Goal: Information Seeking & Learning: Learn about a topic

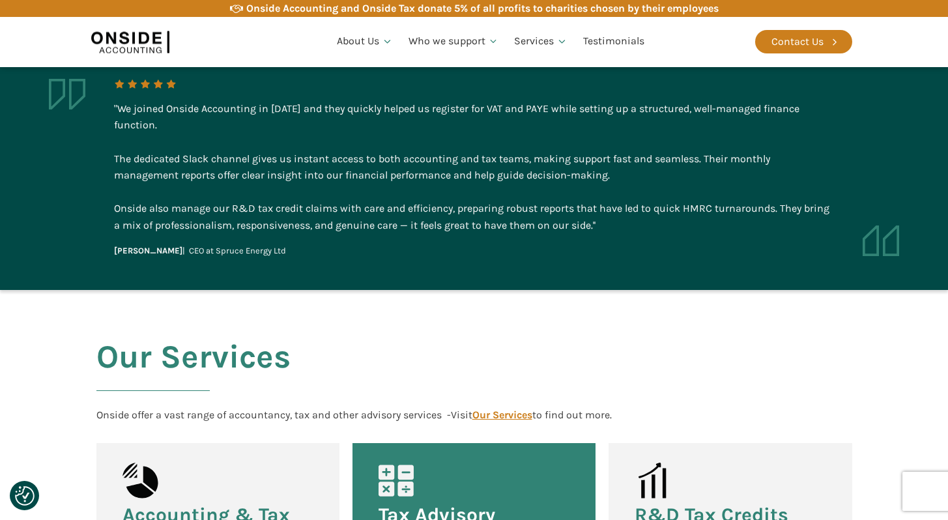
scroll to position [1281, 0]
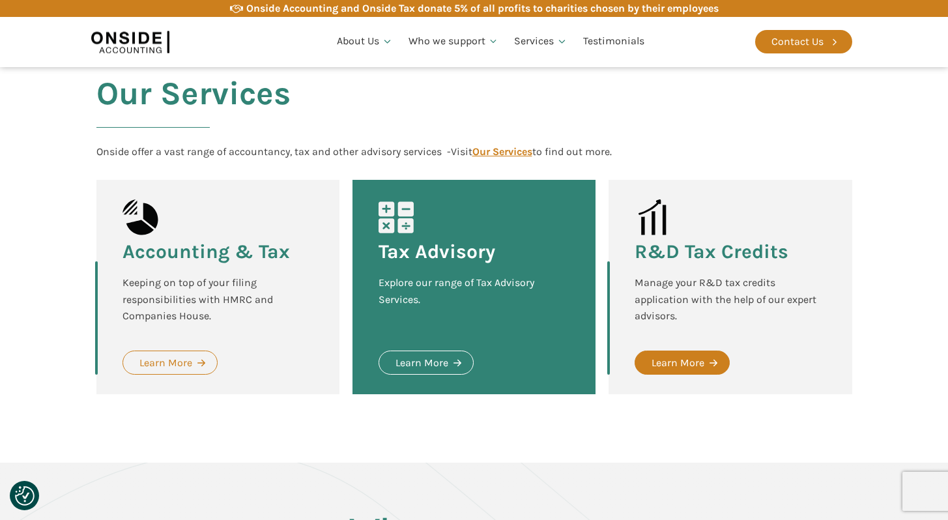
click at [692, 355] on div "Learn More" at bounding box center [678, 363] width 53 height 17
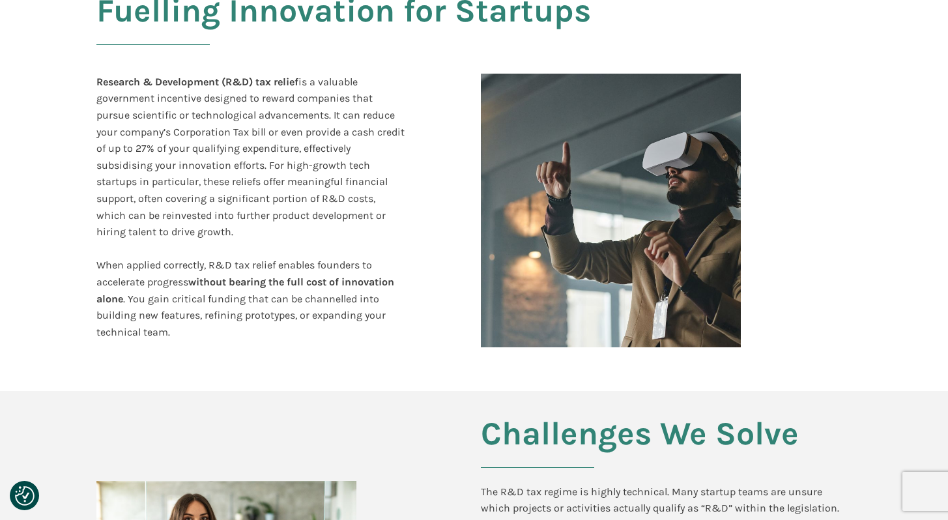
scroll to position [308, 0]
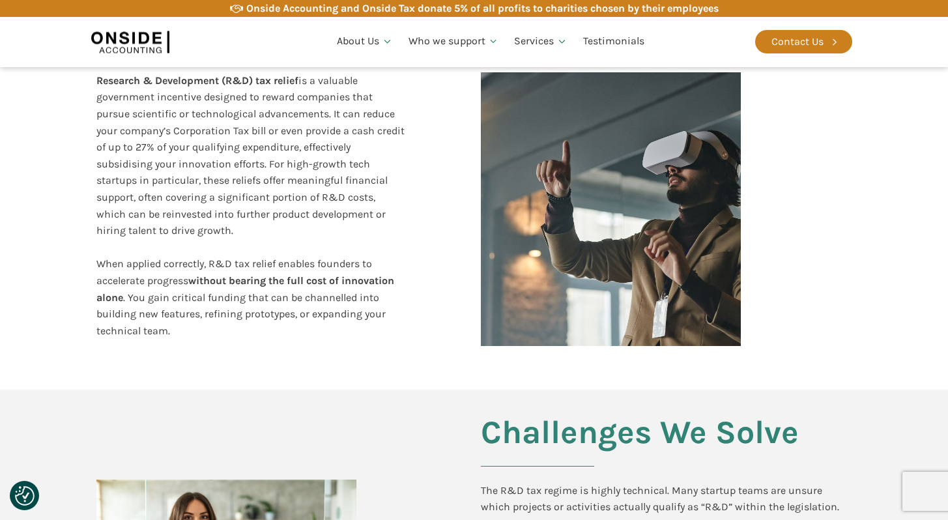
click at [343, 140] on div "Research & Development (R&D) tax relief is a valuable government incentive desi…" at bounding box center [250, 214] width 308 height 284
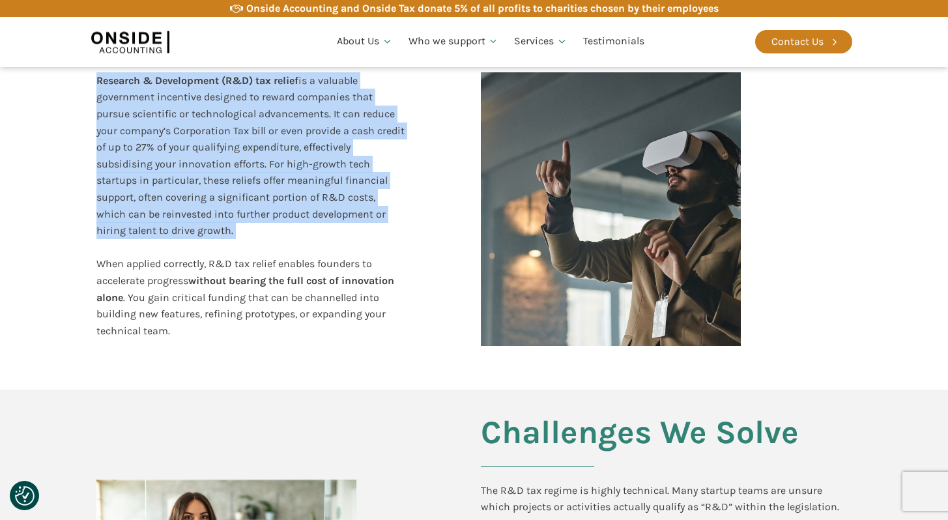
click at [343, 140] on div "Research & Development (R&D) tax relief is a valuable government incentive desi…" at bounding box center [250, 214] width 308 height 284
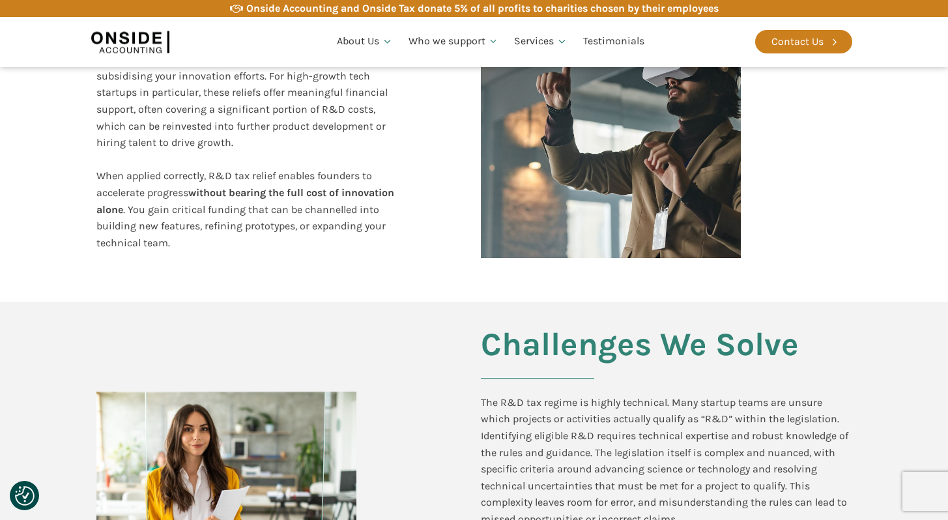
click at [353, 206] on div "Research & Development (R&D) tax relief is a valuable government incentive desi…" at bounding box center [250, 126] width 308 height 284
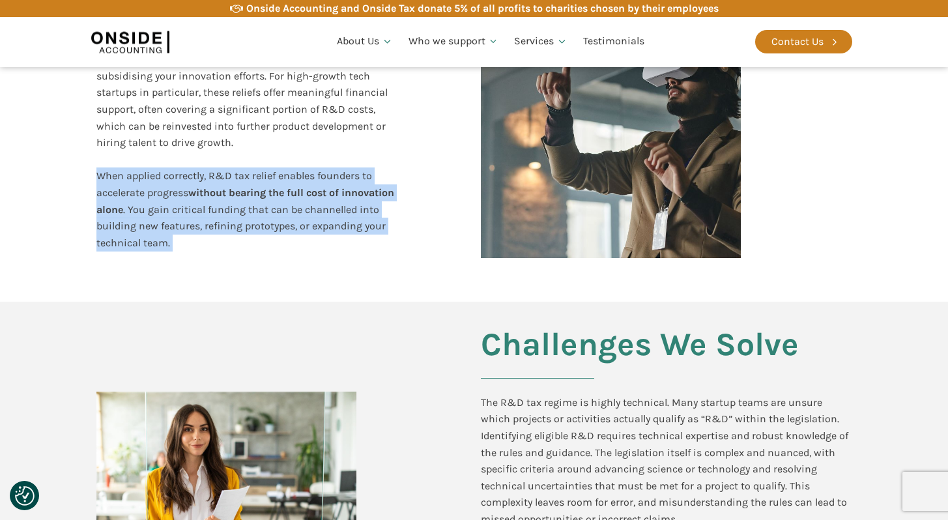
click at [353, 206] on div "Research & Development (R&D) tax relief is a valuable government incentive desi…" at bounding box center [250, 126] width 308 height 284
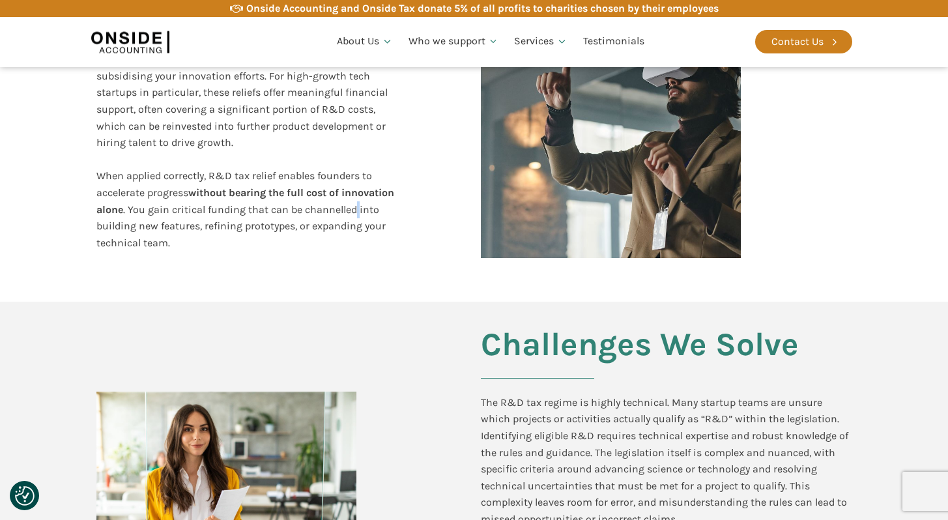
click at [353, 206] on div "Research & Development (R&D) tax relief is a valuable government incentive desi…" at bounding box center [250, 126] width 308 height 284
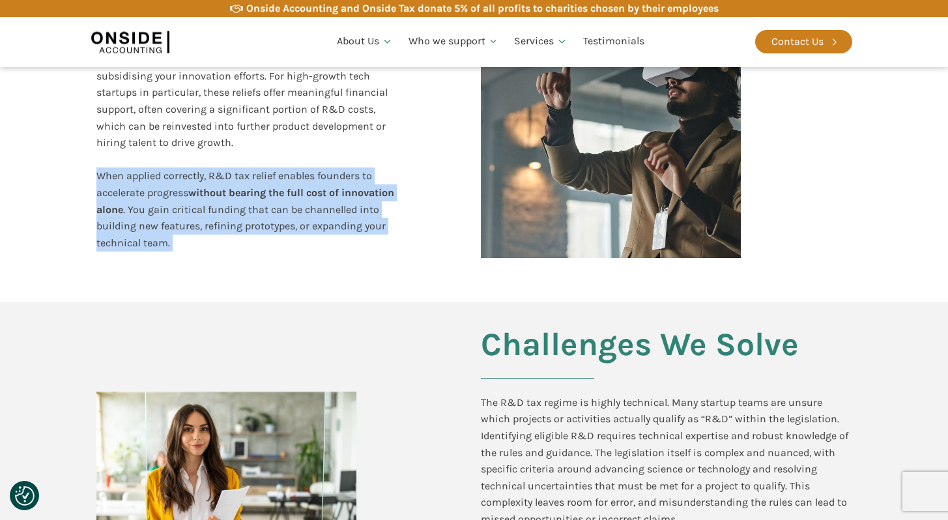
click at [353, 206] on div "Research & Development (R&D) tax relief is a valuable government incentive desi…" at bounding box center [250, 126] width 308 height 284
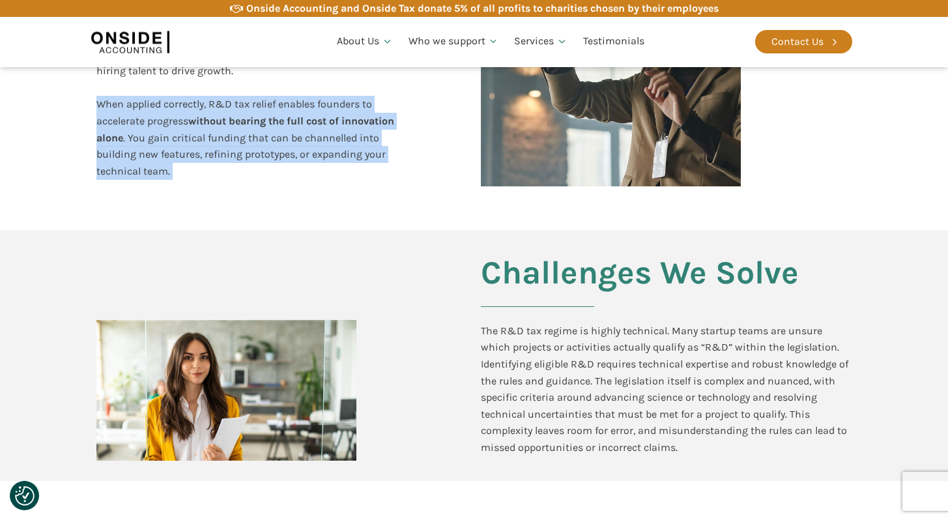
scroll to position [477, 0]
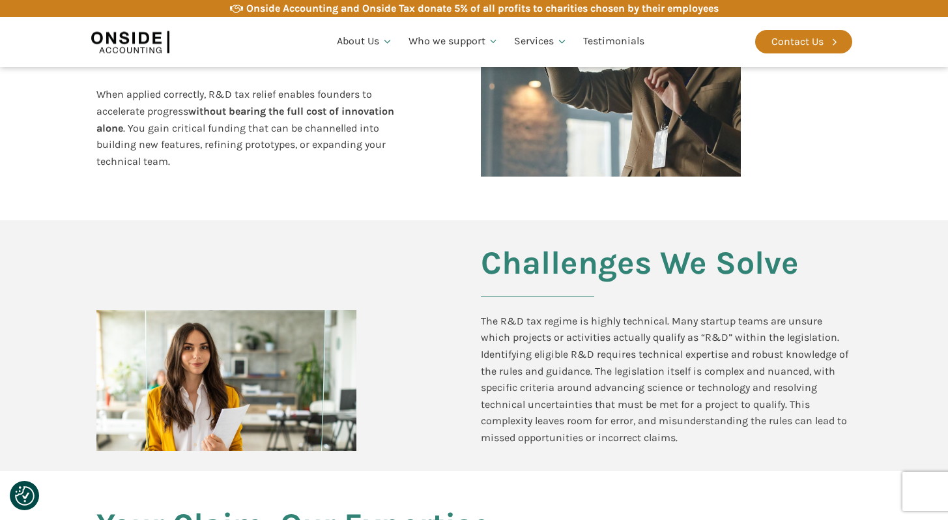
click at [551, 330] on div "The R&D tax regime is highly technical. Many startup teams are unsure which pro…" at bounding box center [667, 380] width 372 height 134
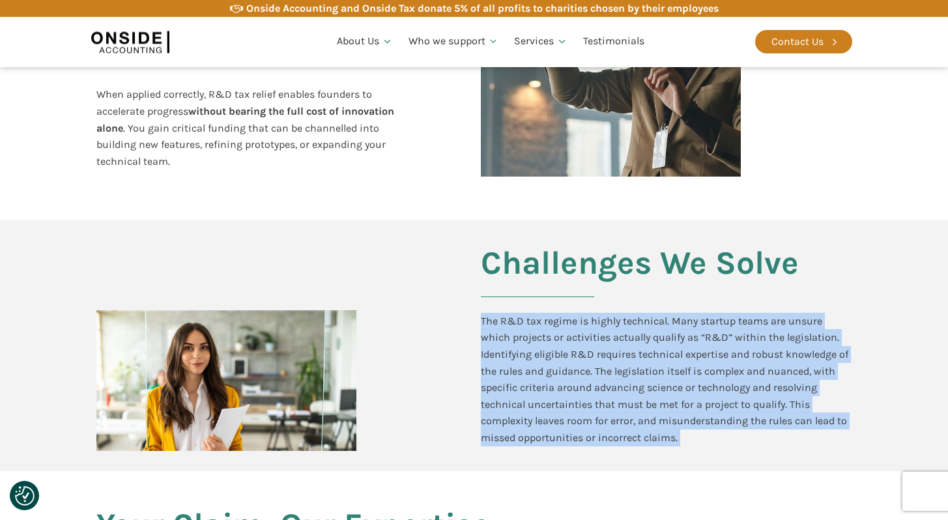
click at [551, 330] on div "The R&D tax regime is highly technical. Many startup teams are unsure which pro…" at bounding box center [667, 380] width 372 height 134
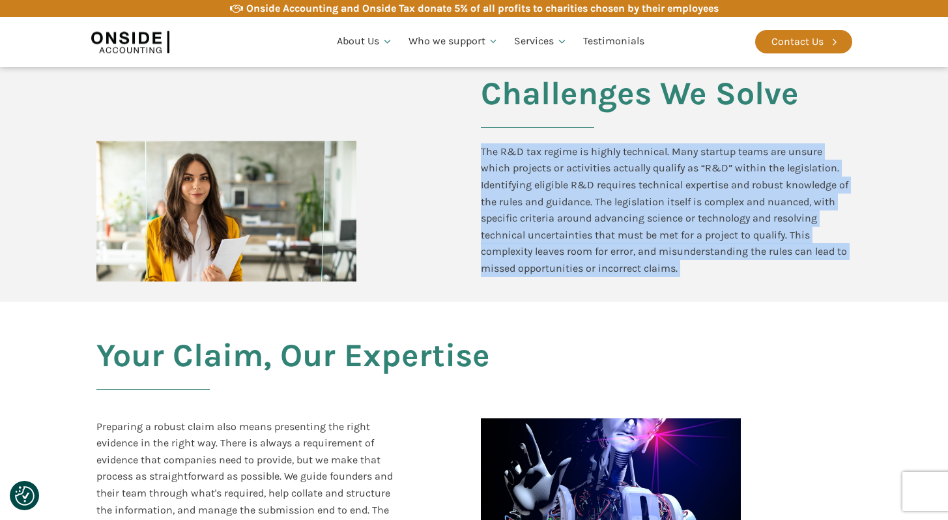
scroll to position [689, 0]
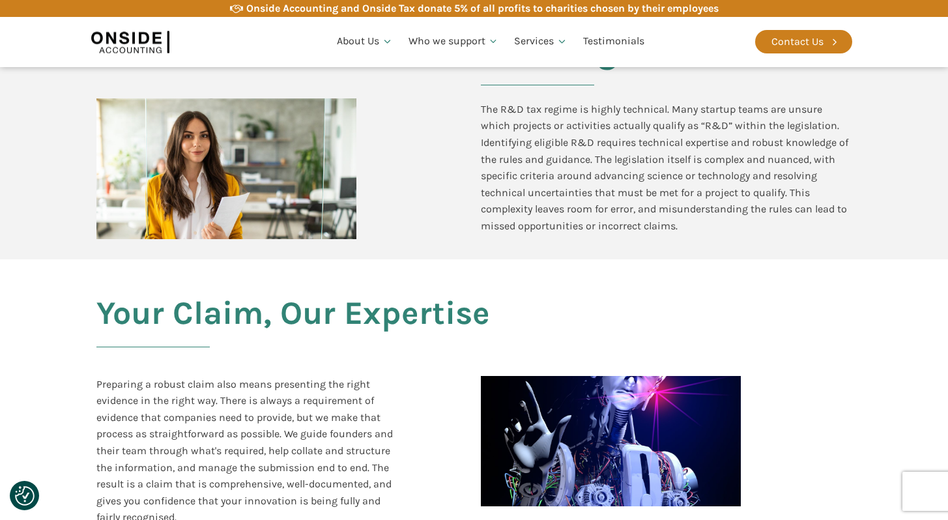
click at [300, 348] on h2 "Your Claim, Our Expertise" at bounding box center [474, 329] width 756 height 68
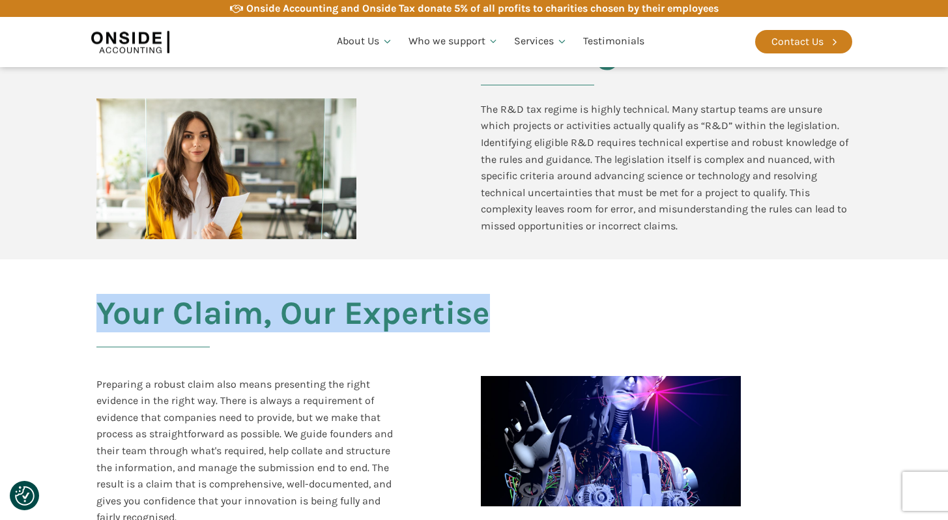
click at [300, 348] on h2 "Your Claim, Our Expertise" at bounding box center [474, 329] width 756 height 68
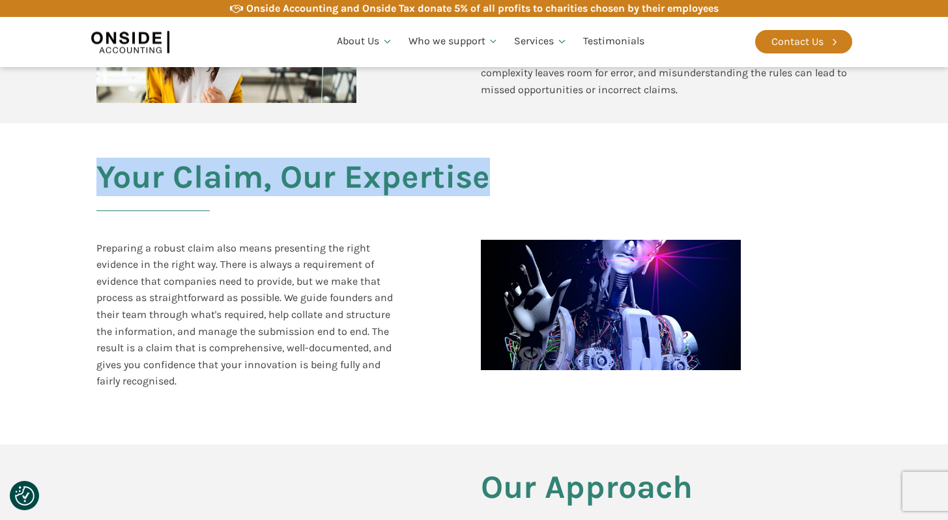
scroll to position [847, 0]
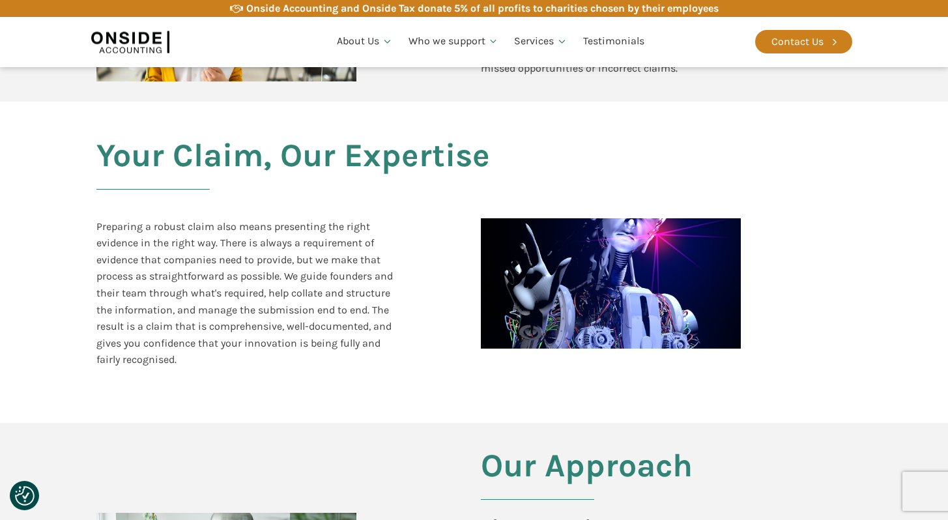
click at [290, 294] on div "Preparing a robust claim also means presenting the right evidence in the right …" at bounding box center [250, 293] width 308 height 150
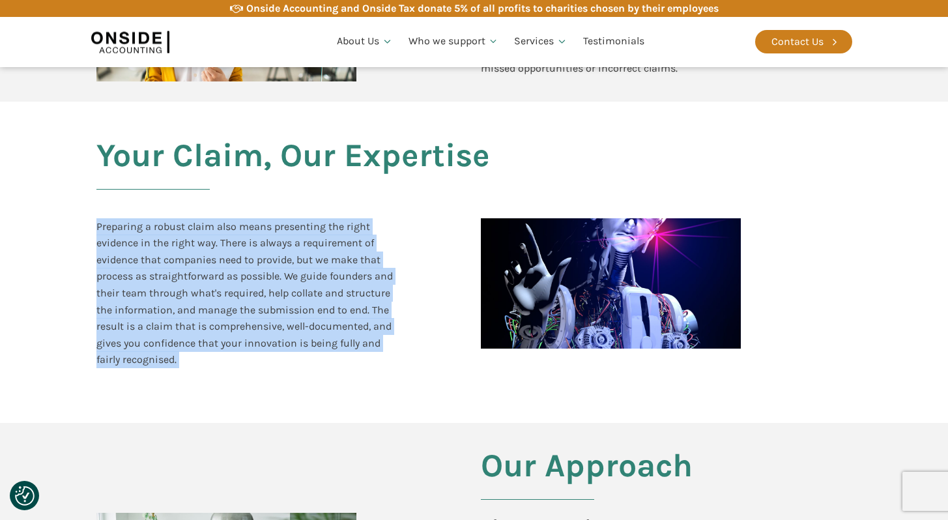
click at [290, 294] on div "Preparing a robust claim also means presenting the right evidence in the right …" at bounding box center [250, 293] width 308 height 150
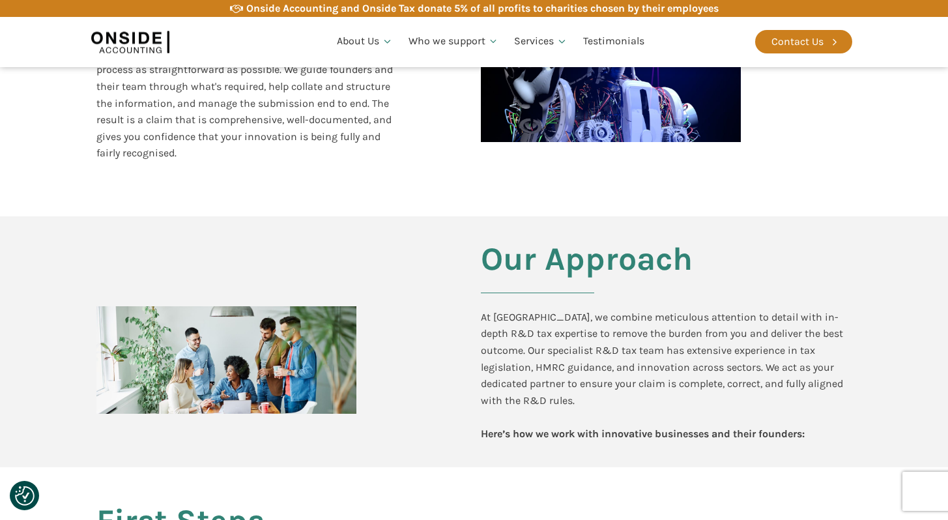
click at [589, 342] on div "At Onside, we combine meticulous attention to detail with in-depth R&D tax expe…" at bounding box center [667, 376] width 372 height 134
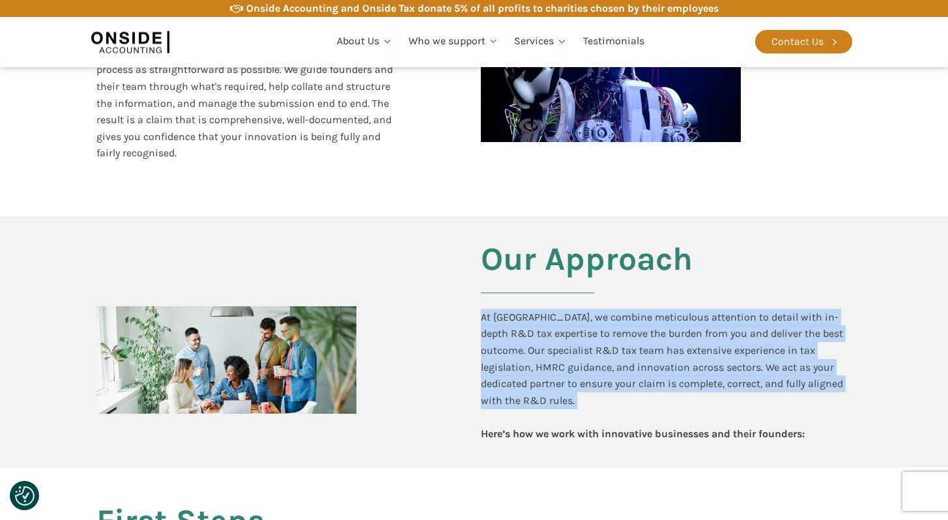
click at [589, 342] on div "At Onside, we combine meticulous attention to detail with in-depth R&D tax expe…" at bounding box center [667, 376] width 372 height 134
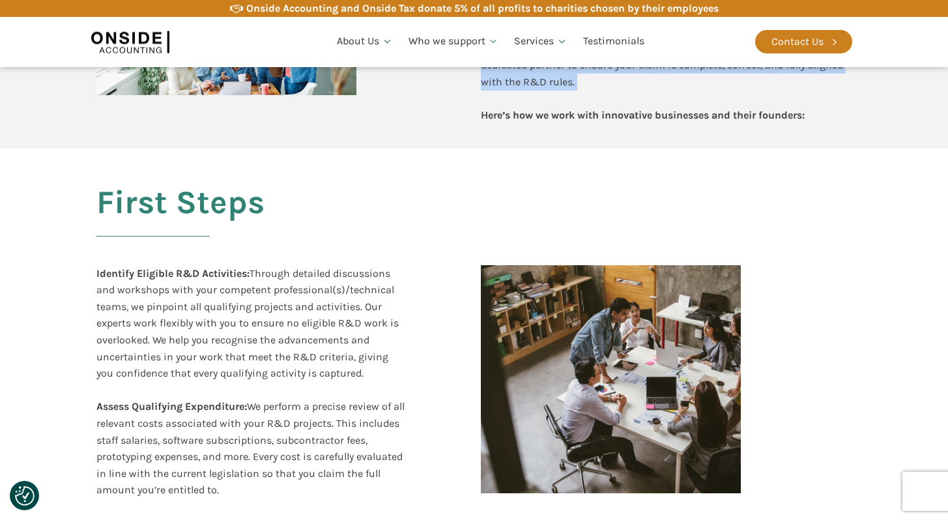
scroll to position [1366, 0]
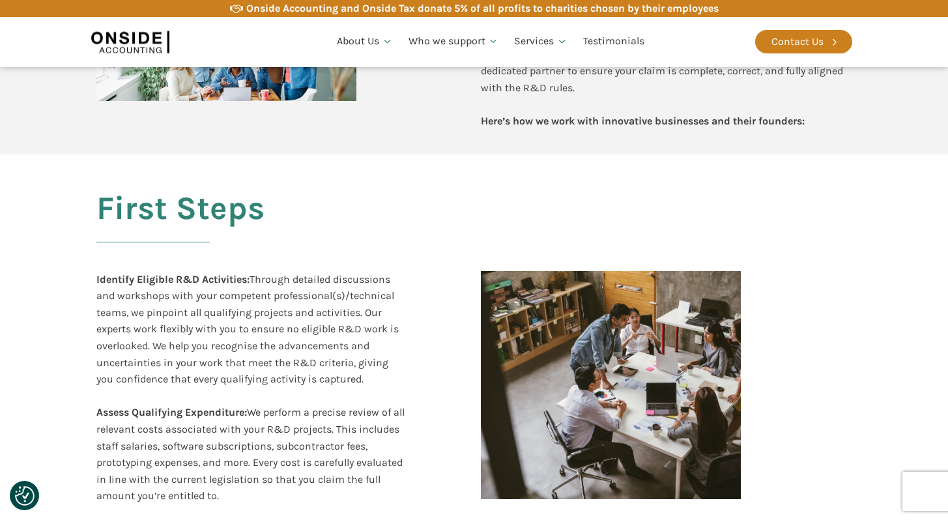
click at [277, 271] on div "Identify Eligible R&D Activities: Through detailed discussions and workshops wi…" at bounding box center [250, 338] width 308 height 134
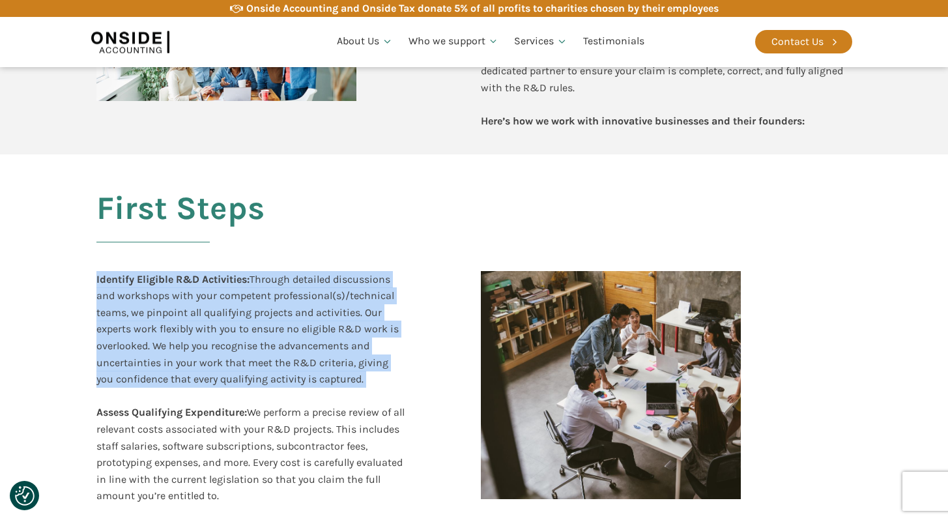
click at [277, 271] on div "Identify Eligible R&D Activities: Through detailed discussions and workshops wi…" at bounding box center [250, 338] width 308 height 134
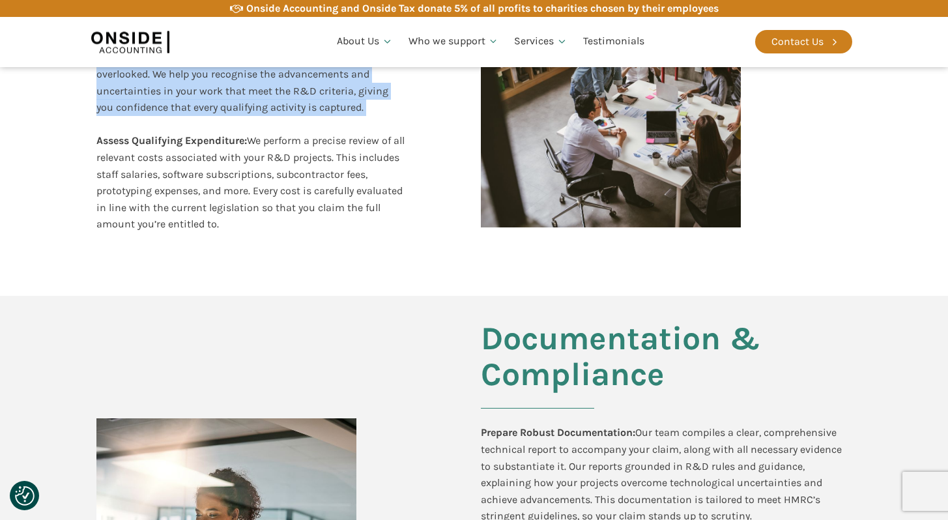
scroll to position [1639, 0]
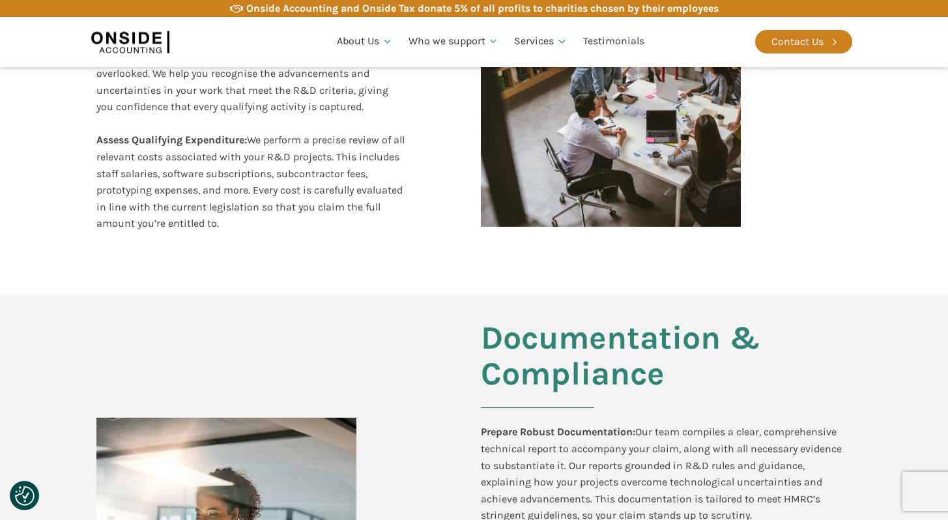
click at [287, 184] on div "Assess Qualifying Expenditure: We perform a precise review of all relevant cost…" at bounding box center [250, 182] width 308 height 100
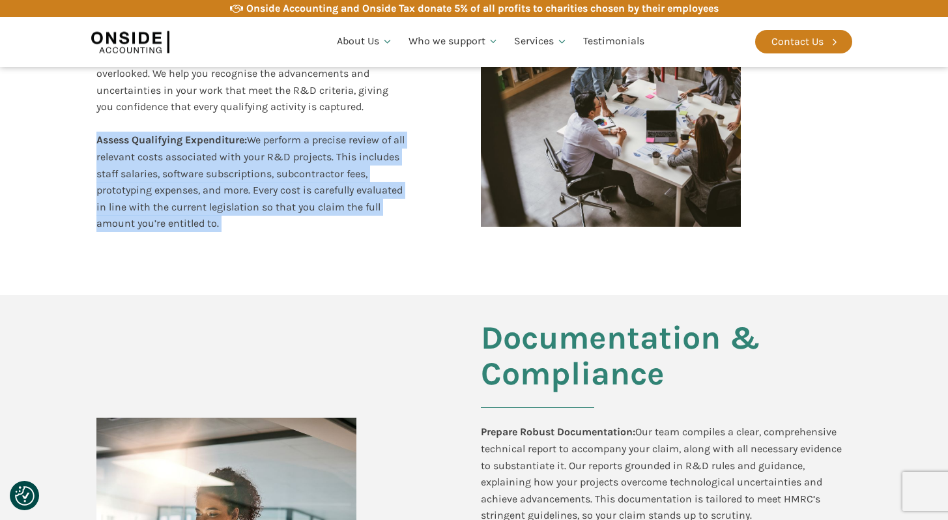
click at [287, 184] on div "Assess Qualifying Expenditure: We perform a precise review of all relevant cost…" at bounding box center [250, 182] width 308 height 100
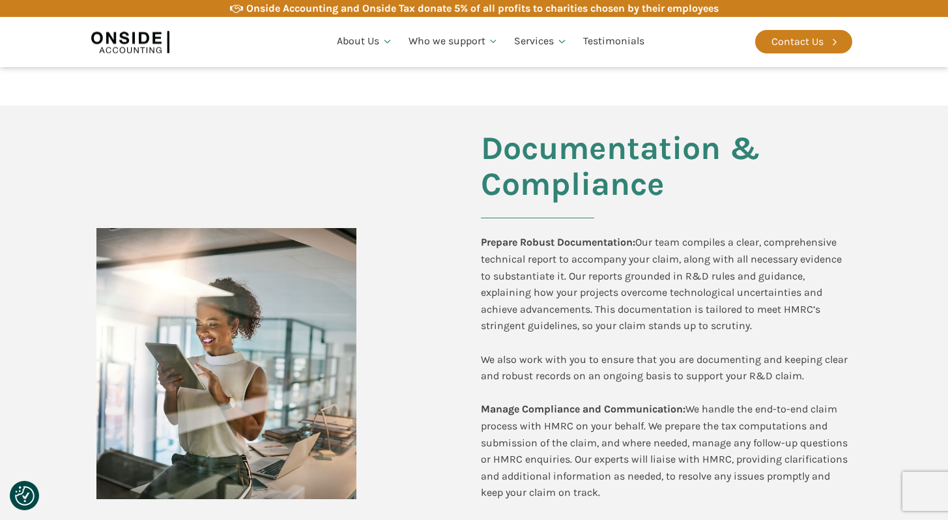
click at [563, 273] on div "Prepare Robust Documentation: Our team compiles a clear, comprehensive technica…" at bounding box center [667, 317] width 372 height 167
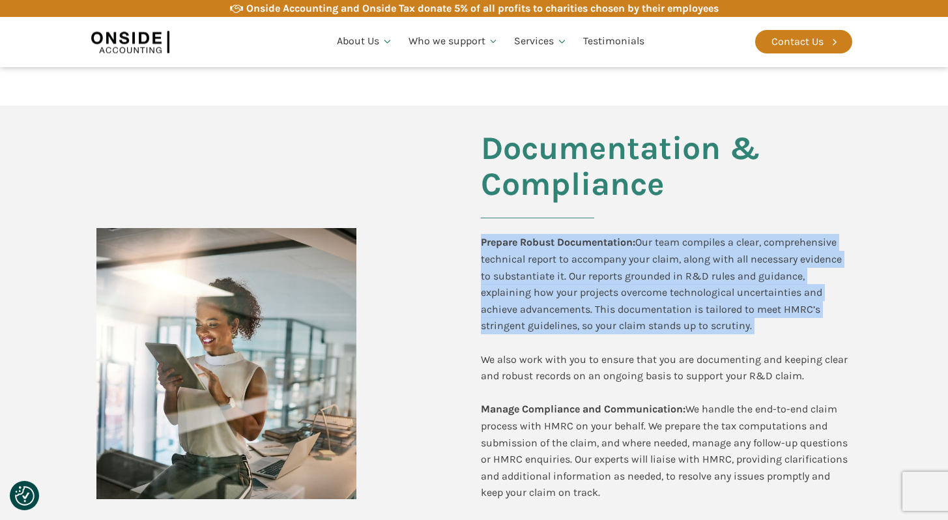
click at [563, 273] on div "Prepare Robust Documentation: Our team compiles a clear, comprehensive technica…" at bounding box center [667, 317] width 372 height 167
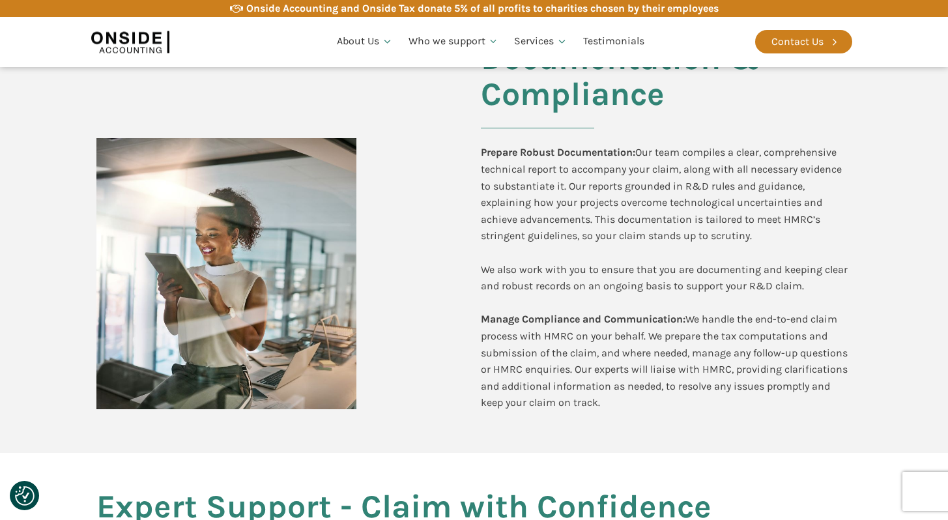
click at [563, 273] on div "Prepare Robust Documentation: Our team compiles a clear, comprehensive technica…" at bounding box center [667, 227] width 372 height 167
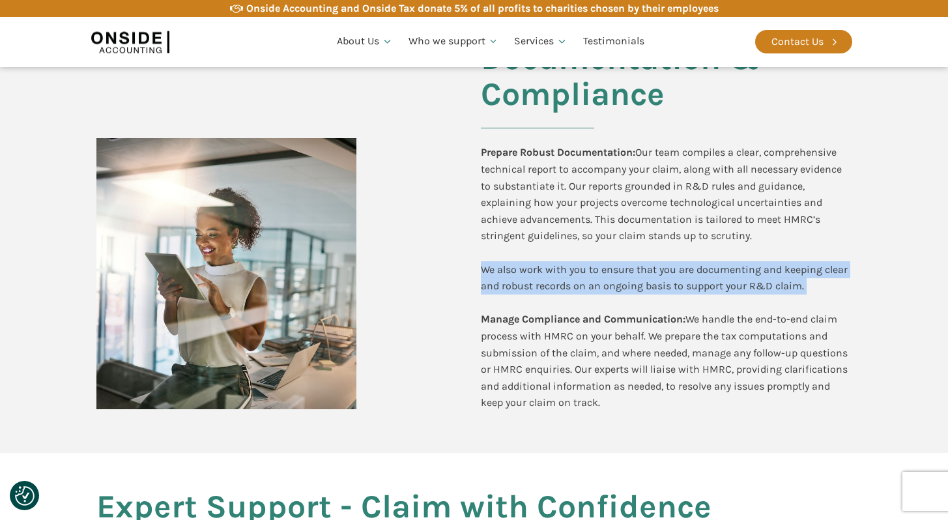
click at [563, 273] on div "Prepare Robust Documentation: Our team compiles a clear, comprehensive technica…" at bounding box center [667, 227] width 372 height 167
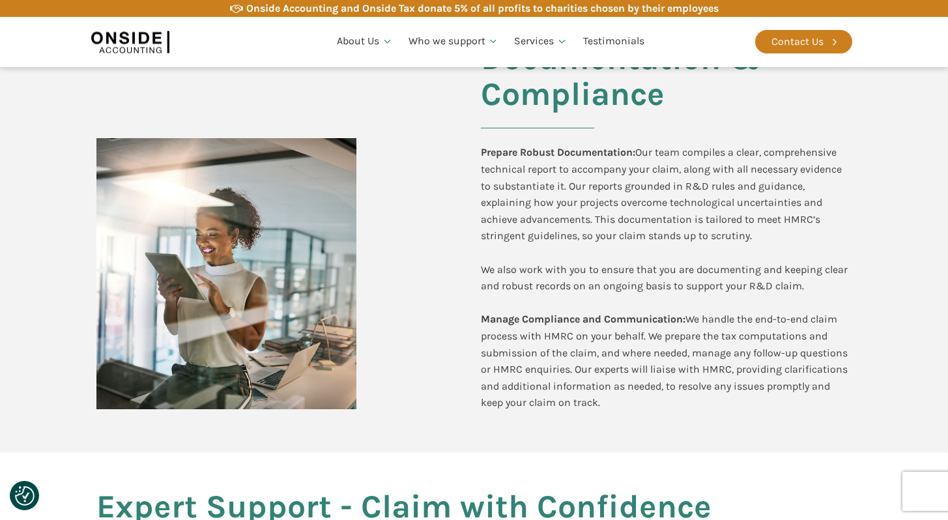
click at [564, 366] on div "Manage Compliance and Communication: We handle the end-to-end claim process wit…" at bounding box center [667, 369] width 372 height 117
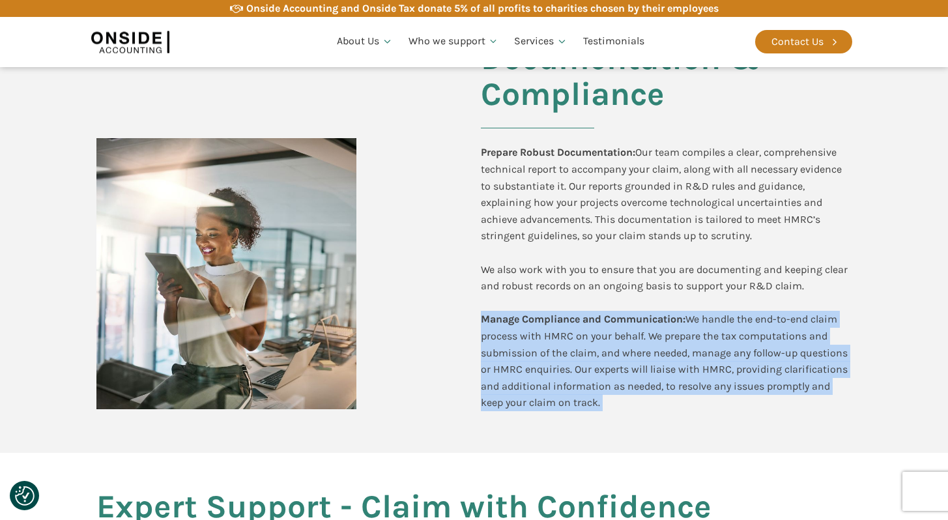
click at [564, 366] on div "Manage Compliance and Communication: We handle the end-to-end claim process wit…" at bounding box center [667, 369] width 372 height 117
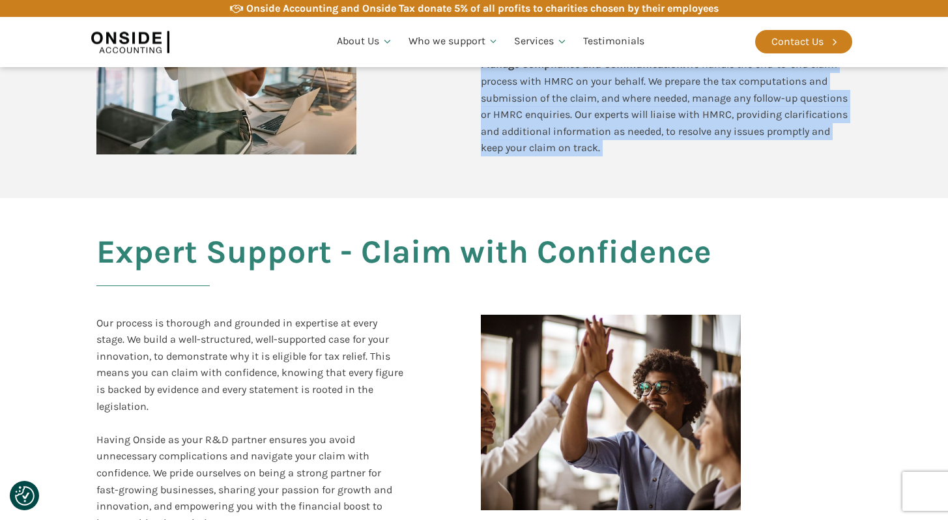
scroll to position [2228, 0]
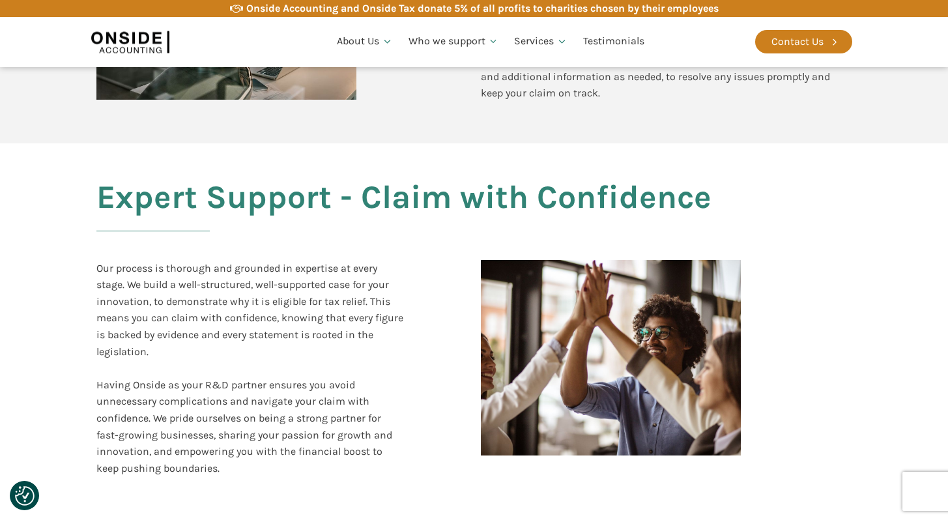
click at [265, 267] on div "Our process is thorough and grounded in expertise at every stage. We build a we…" at bounding box center [250, 368] width 308 height 217
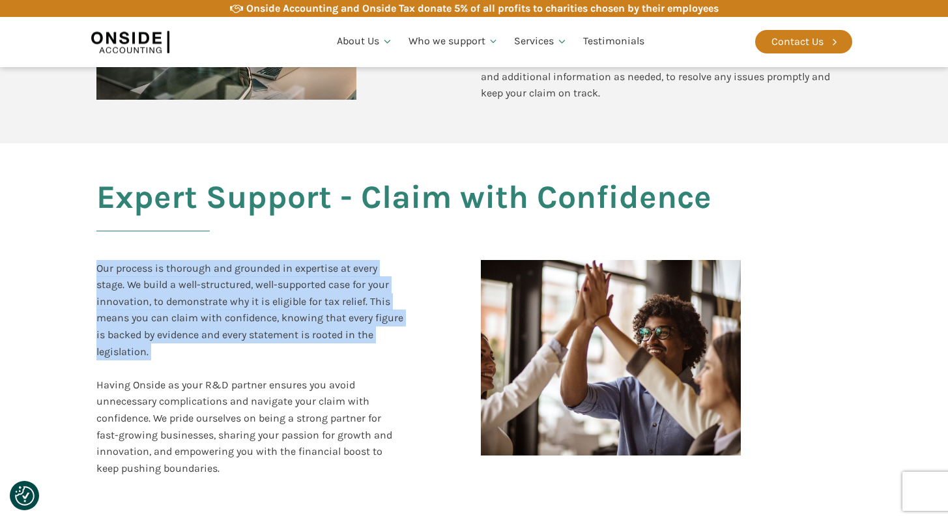
click at [265, 267] on div "Our process is thorough and grounded in expertise at every stage. We build a we…" at bounding box center [250, 368] width 308 height 217
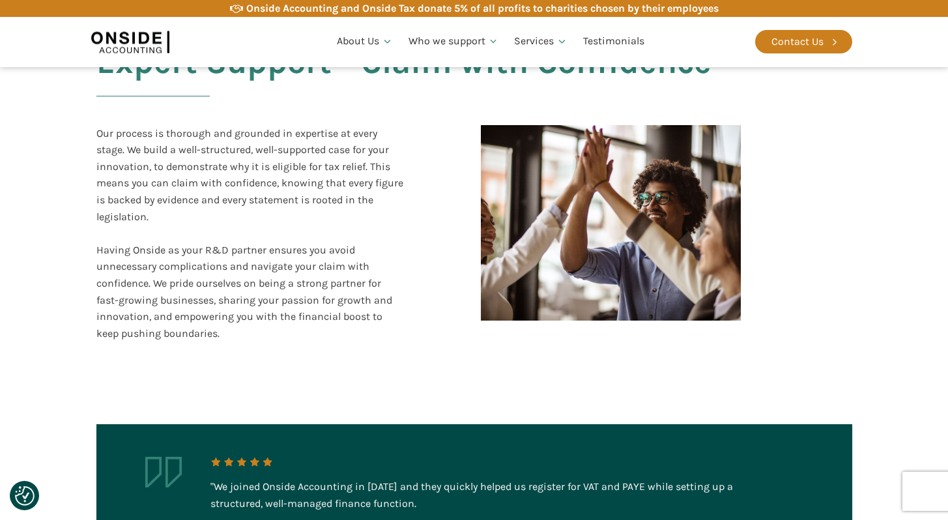
click at [265, 267] on div "Our process is thorough and grounded in expertise at every stage. We build a we…" at bounding box center [250, 233] width 308 height 217
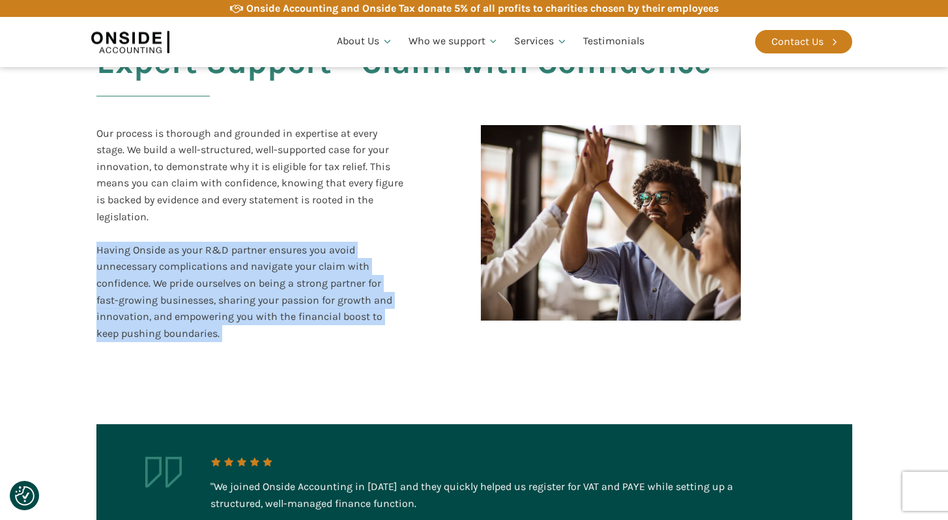
click at [265, 267] on div "Our process is thorough and grounded in expertise at every stage. We build a we…" at bounding box center [250, 233] width 308 height 217
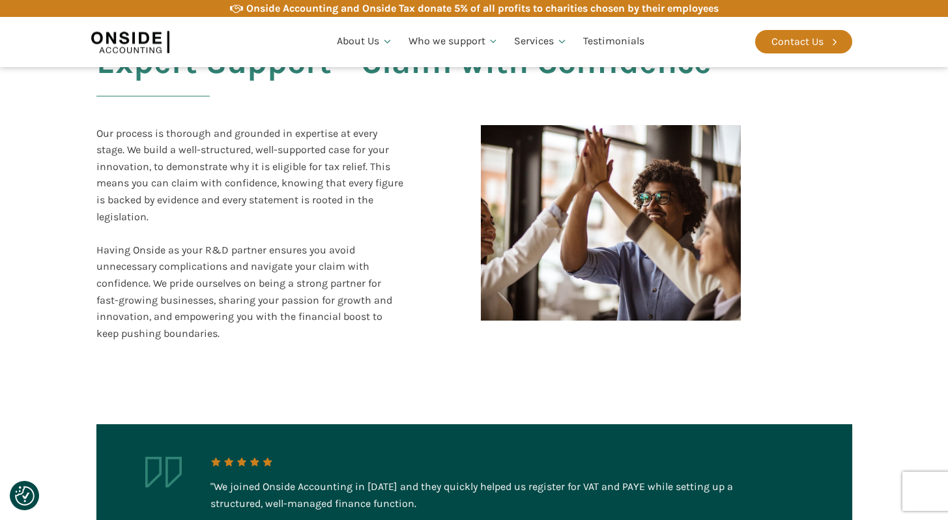
click at [265, 267] on div "Our process is thorough and grounded in expertise at every stage. We build a we…" at bounding box center [250, 233] width 308 height 217
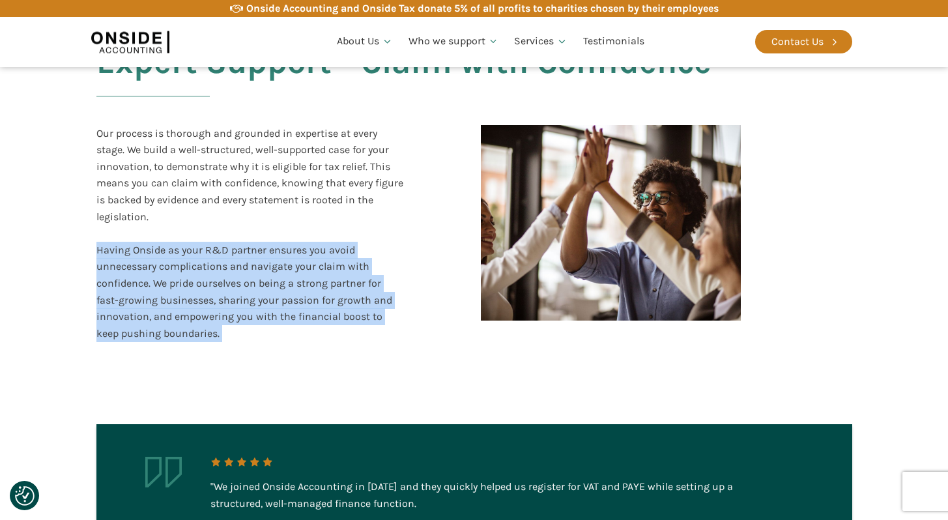
click at [265, 267] on div "Our process is thorough and grounded in expertise at every stage. We build a we…" at bounding box center [250, 233] width 308 height 217
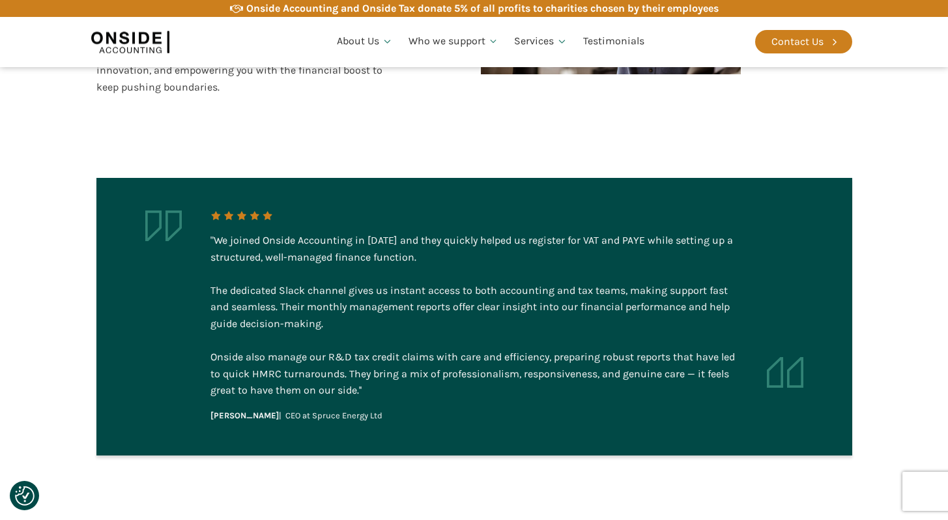
click at [353, 242] on div ""We joined Onside Accounting in 2023 and they quickly helped us register for VA…" at bounding box center [475, 315] width 528 height 167
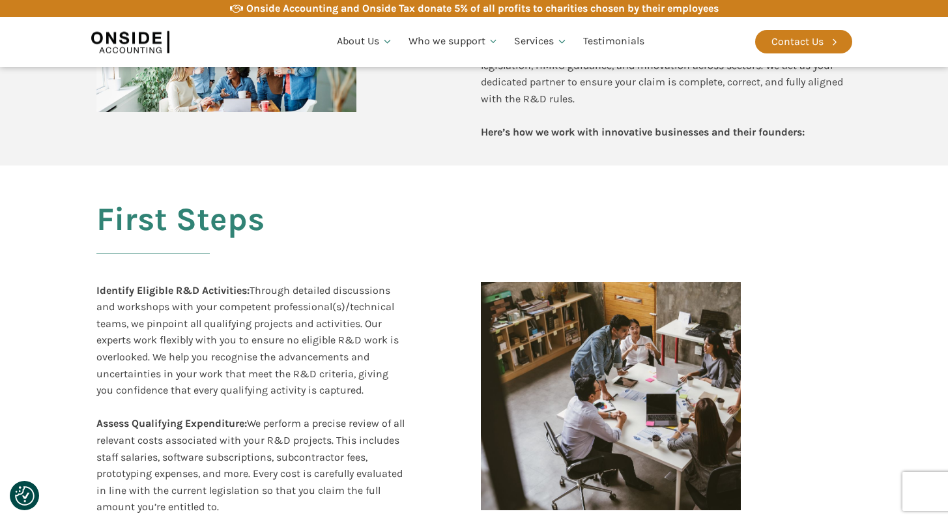
scroll to position [0, 0]
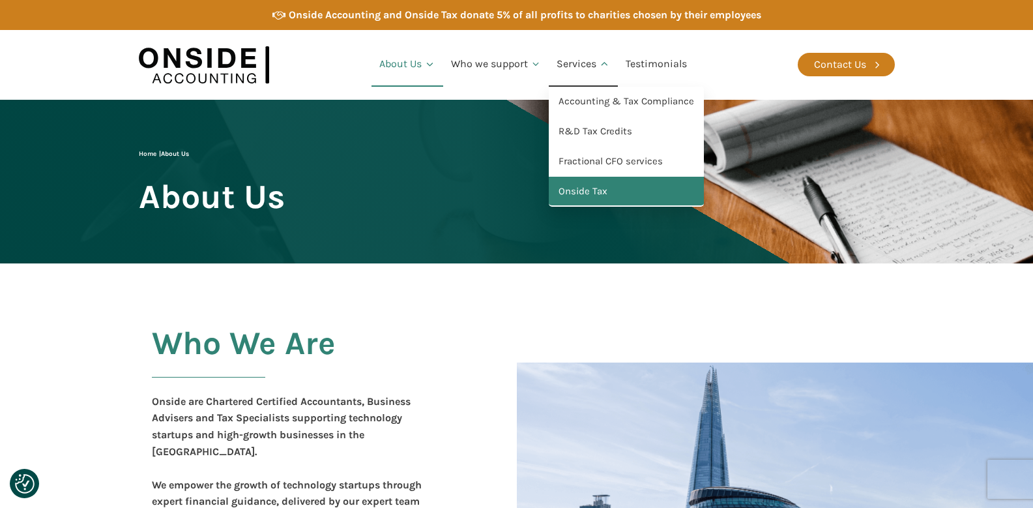
click at [592, 184] on link "Onside Tax" at bounding box center [626, 192] width 155 height 30
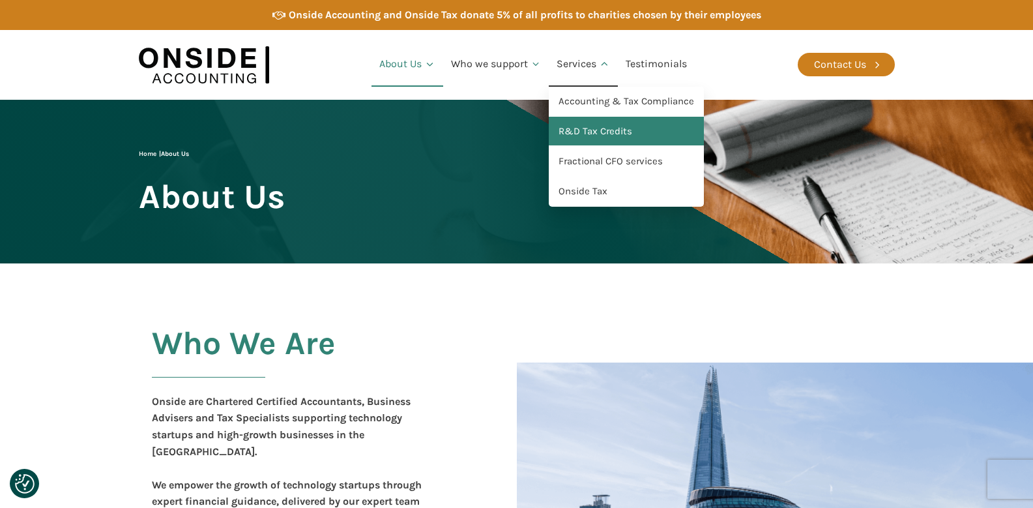
click at [593, 130] on link "R&D Tax Credits" at bounding box center [626, 132] width 155 height 30
